Goal: Find specific page/section: Find specific page/section

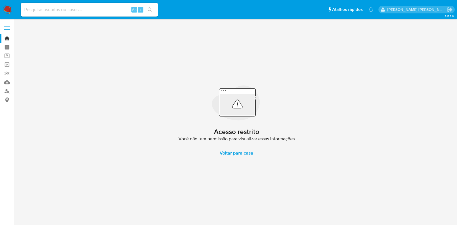
click at [51, 9] on input at bounding box center [89, 9] width 137 height 7
paste input "2635513660"
click at [101, 9] on input "2635513660" at bounding box center [89, 9] width 137 height 7
paste input "4613902"
type input "2634613902"
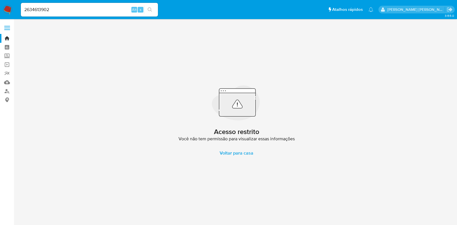
click at [152, 6] on button "search-icon" at bounding box center [150, 10] width 12 height 8
click at [82, 8] on input "2634613902" at bounding box center [89, 9] width 137 height 7
paste input "587955"
type input "2634587955"
click at [150, 8] on button "search-icon" at bounding box center [150, 10] width 12 height 8
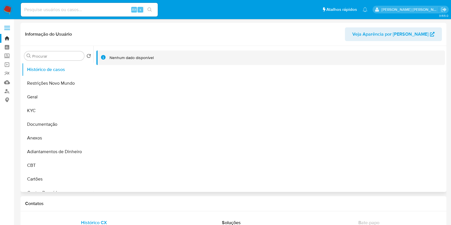
select select "10"
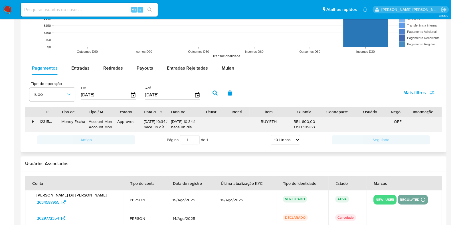
scroll to position [499, 0]
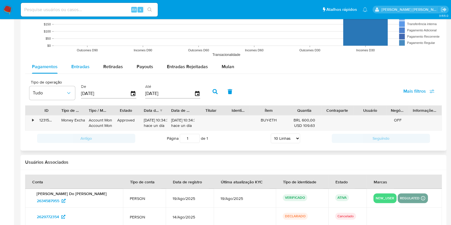
click at [78, 70] on div "Entradas" at bounding box center [80, 67] width 18 height 14
select select "10"
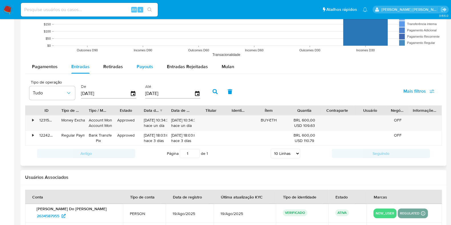
click at [137, 67] on span "Payouts" at bounding box center [145, 66] width 17 height 7
select select "10"
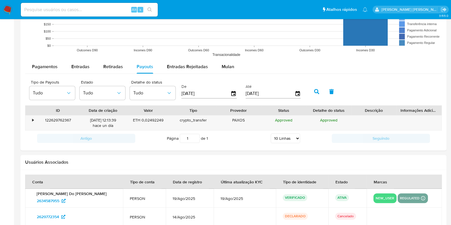
click at [67, 15] on div "Alt s" at bounding box center [89, 10] width 137 height 14
drag, startPoint x: 69, startPoint y: 13, endPoint x: 71, endPoint y: 9, distance: 4.2
click at [69, 12] on input at bounding box center [89, 9] width 137 height 7
paste input "2641809532"
type input "2641809532"
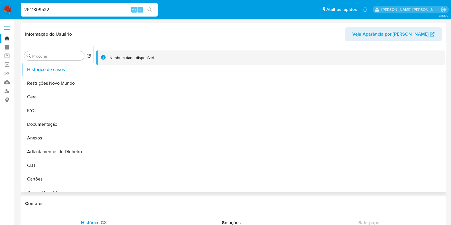
select select "10"
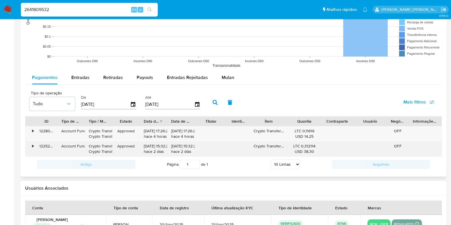
scroll to position [499, 0]
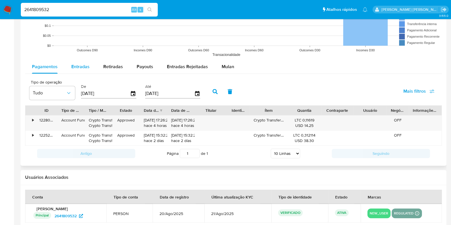
click at [86, 70] on div "Entradas" at bounding box center [80, 67] width 18 height 14
select select "10"
click at [146, 65] on span "Payouts" at bounding box center [145, 66] width 17 height 7
select select "10"
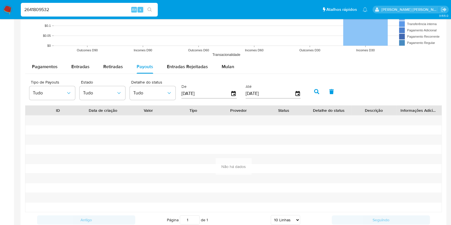
click at [77, 14] on div "2641809532 Alt s" at bounding box center [89, 10] width 137 height 14
click at [77, 12] on input "2641809532" at bounding box center [89, 9] width 137 height 7
paste input "1503797477"
type input "1503797477"
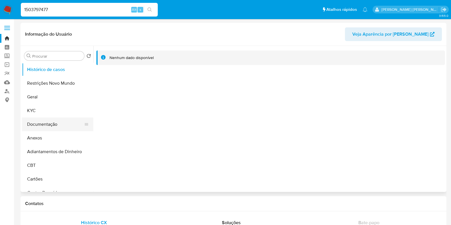
select select "10"
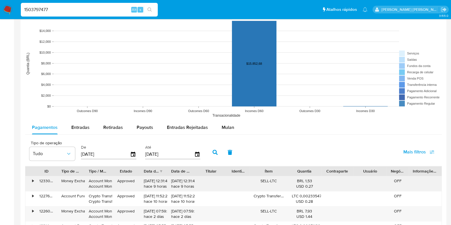
scroll to position [499, 0]
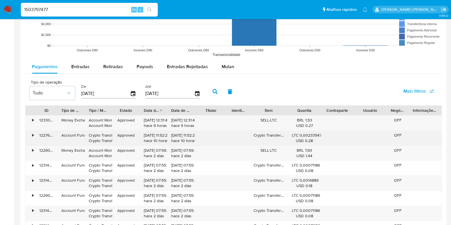
click at [35, 135] on div "•" at bounding box center [30, 138] width 10 height 15
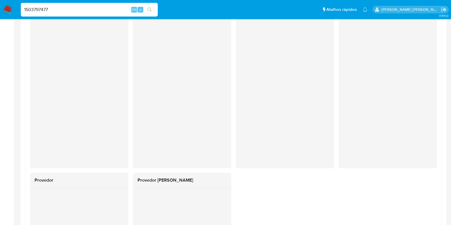
scroll to position [678, 0]
